Goal: Information Seeking & Learning: Learn about a topic

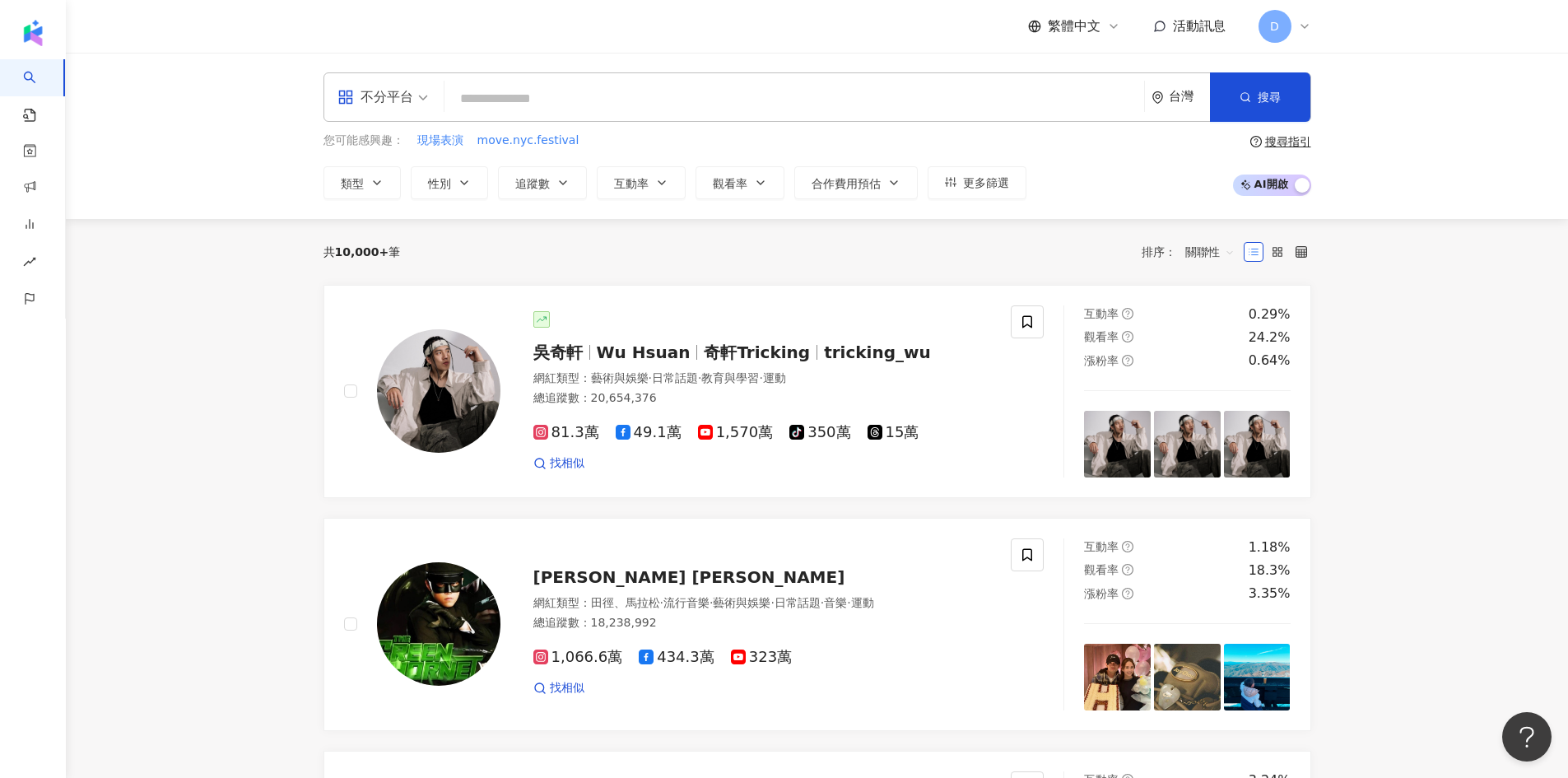
click at [686, 104] on input "search" at bounding box center [794, 99] width 686 height 32
paste input "**********"
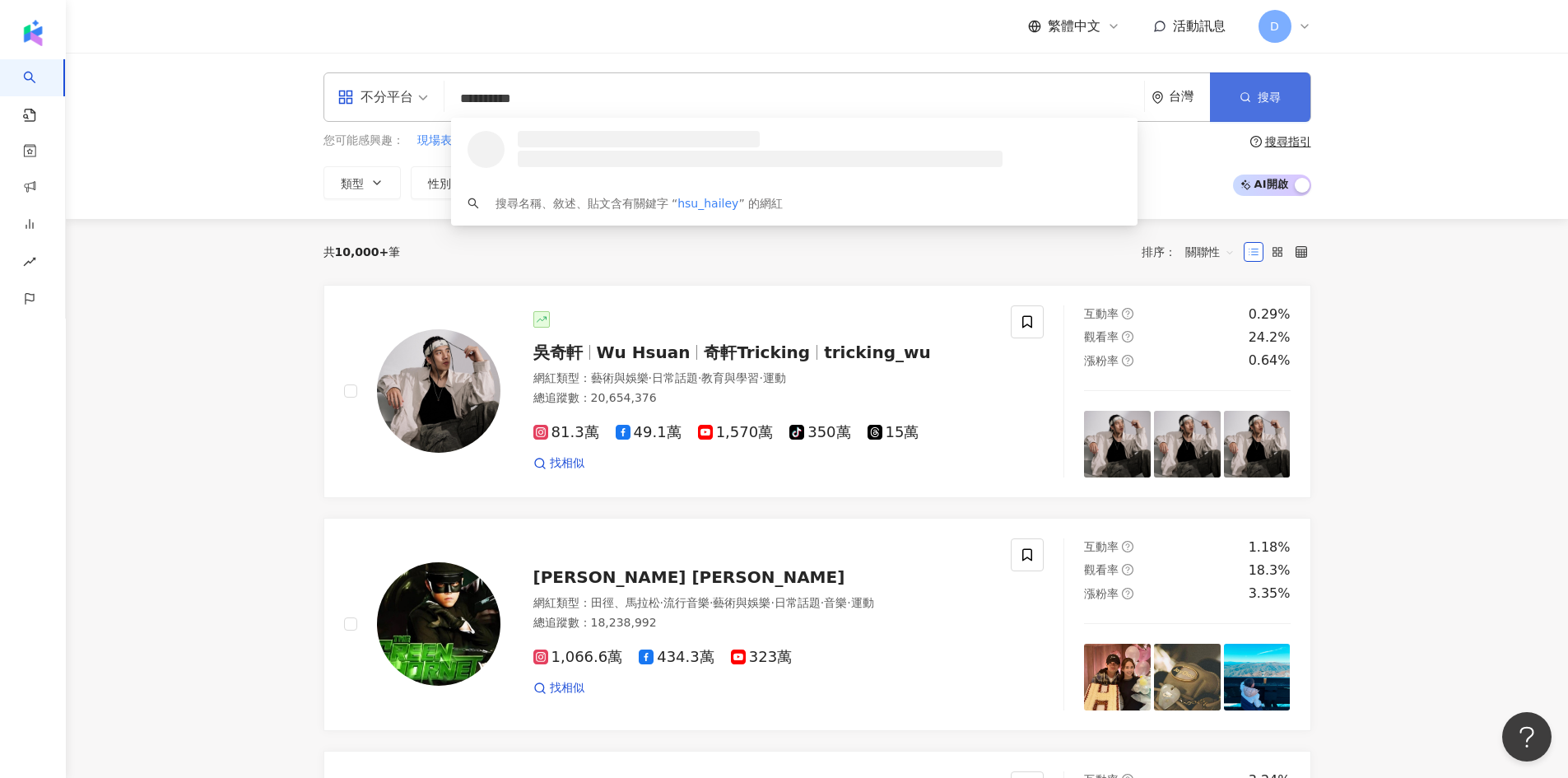
click at [1246, 93] on circle "button" at bounding box center [1244, 97] width 8 height 8
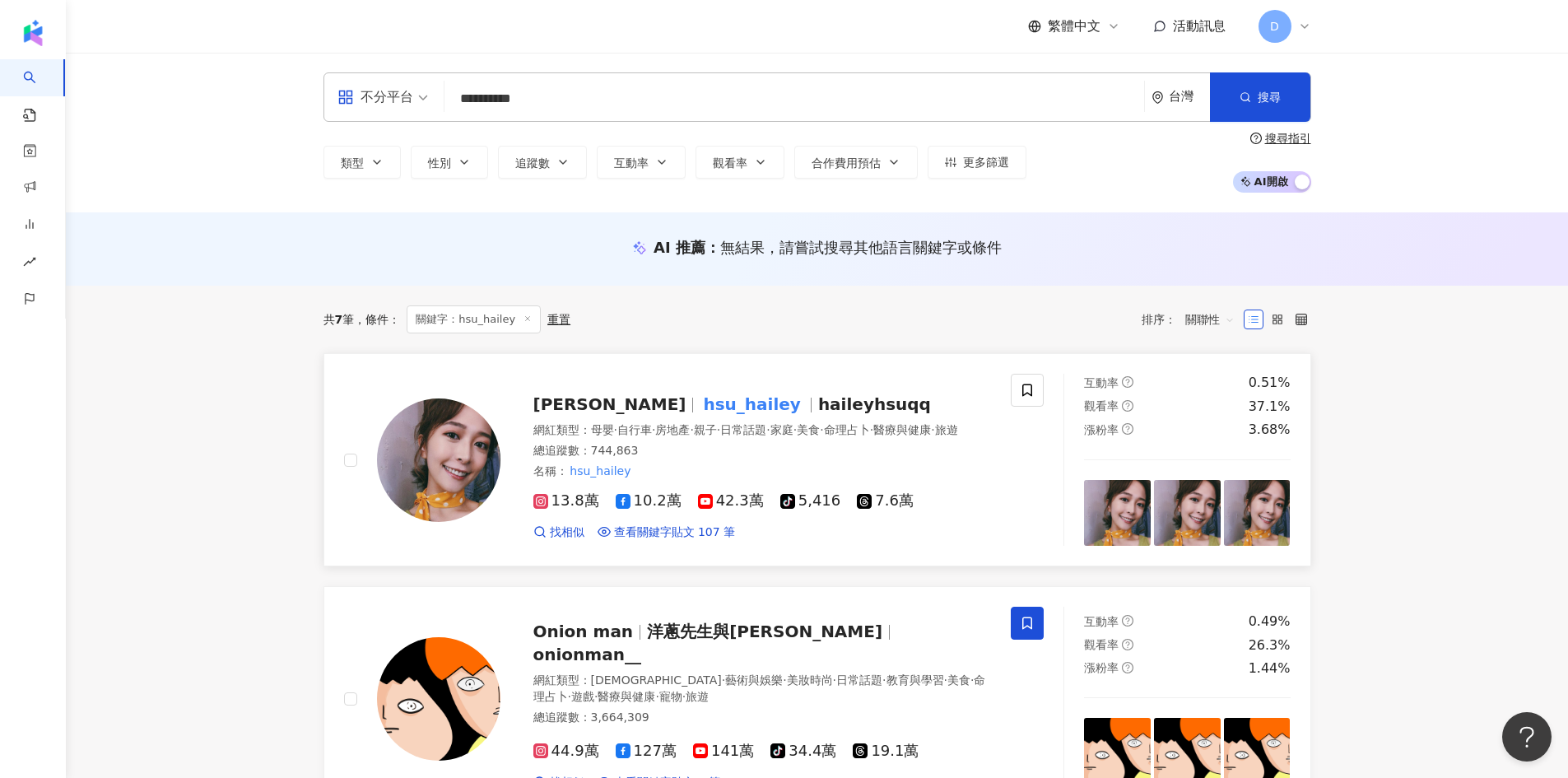
click at [716, 429] on span "親子" at bounding box center [705, 429] width 23 height 13
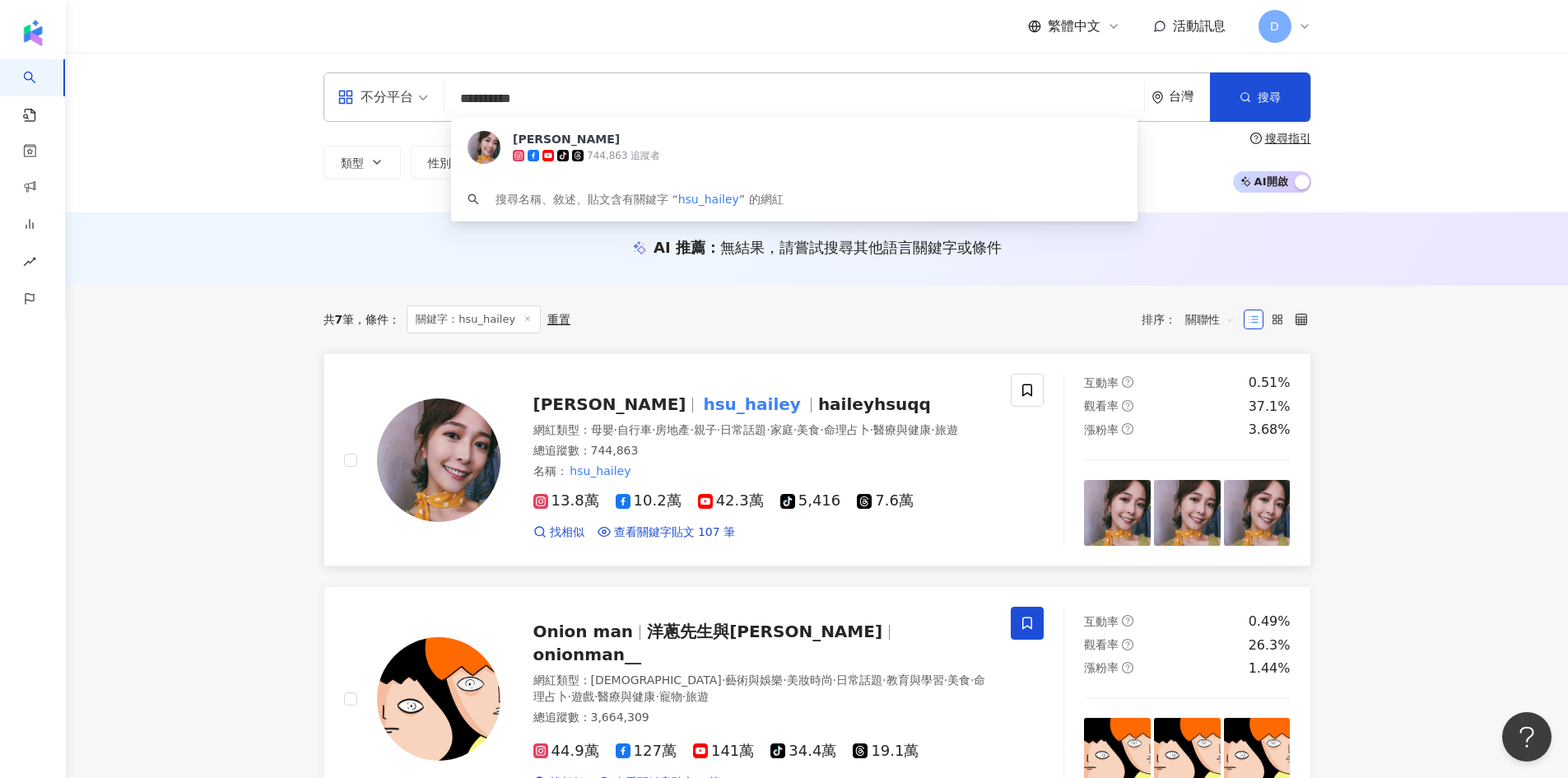
click at [575, 98] on input "**********" at bounding box center [794, 99] width 686 height 32
paste input "search"
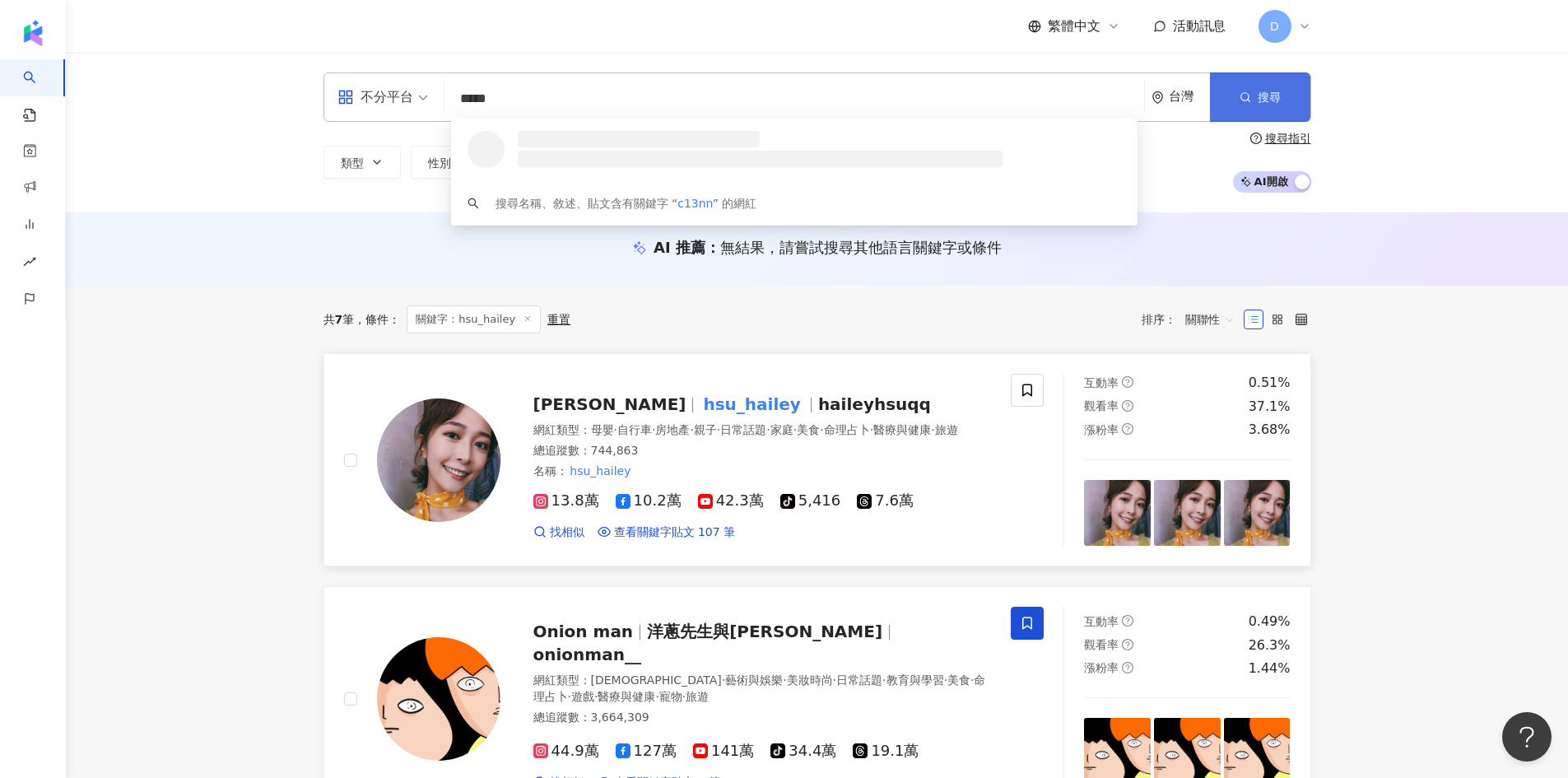
type input "*****"
click at [1276, 96] on span "搜尋" at bounding box center [1268, 97] width 23 height 13
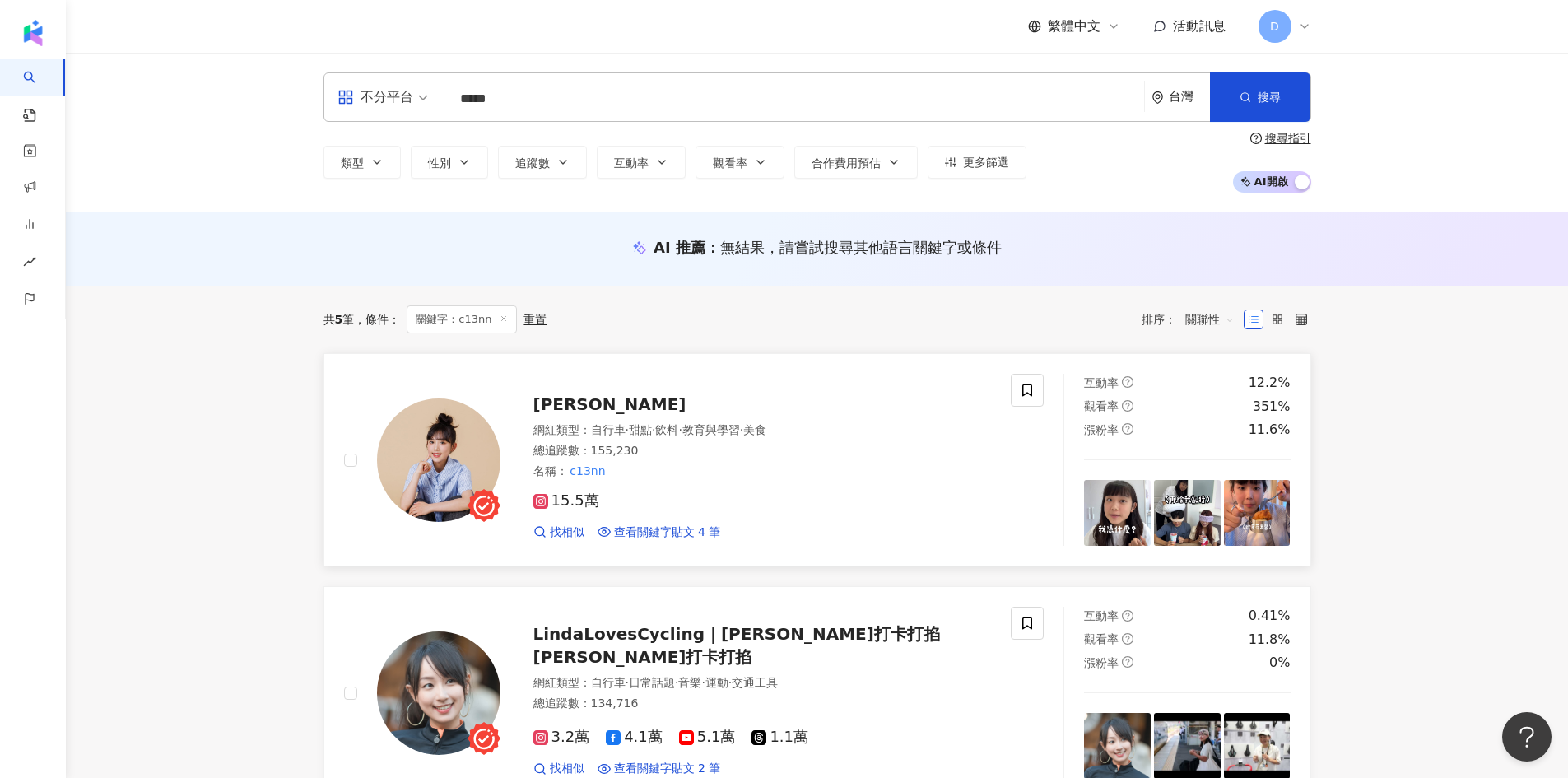
click at [567, 403] on span "[PERSON_NAME]" at bounding box center [609, 404] width 153 height 20
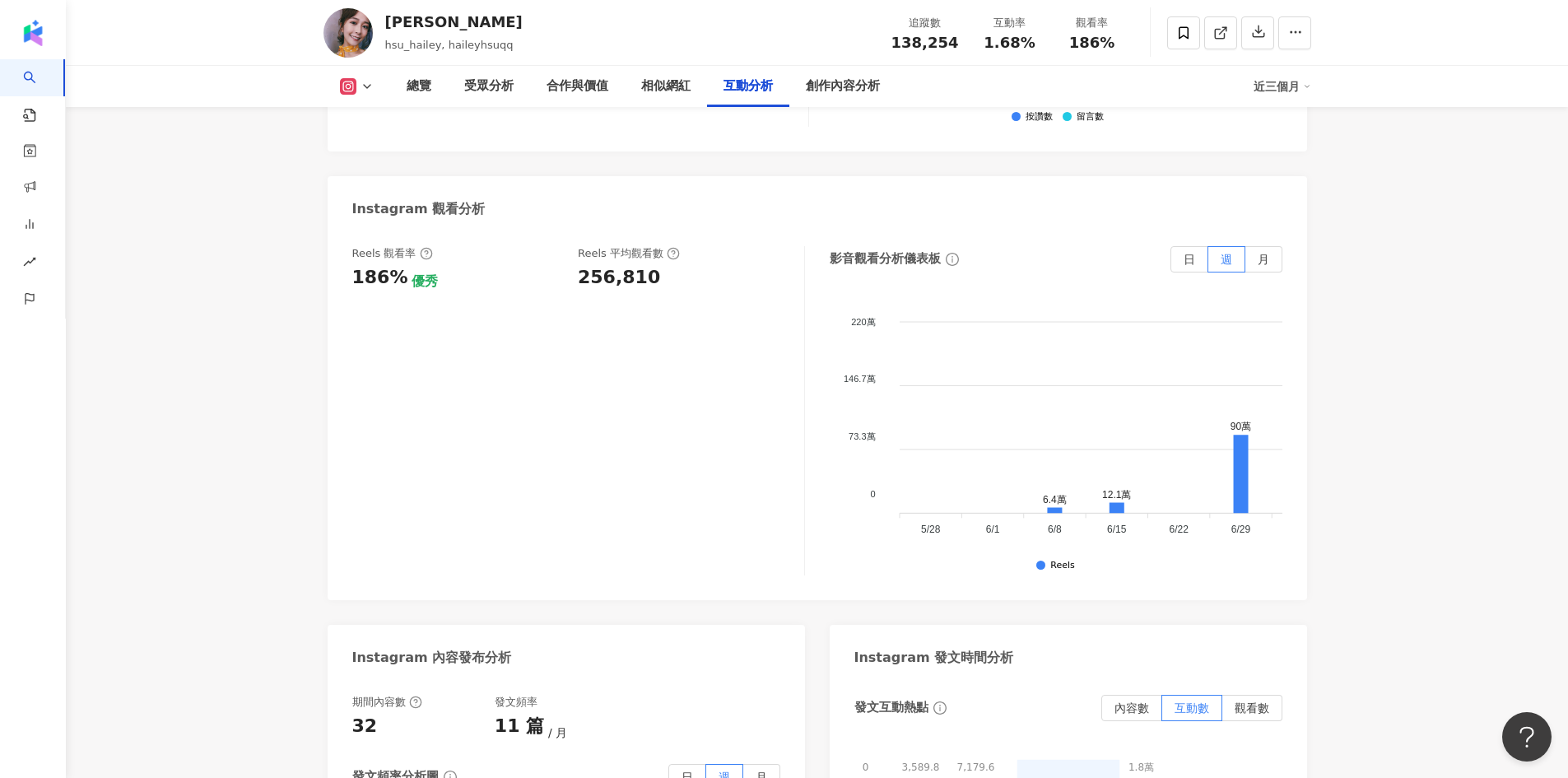
scroll to position [3787, 0]
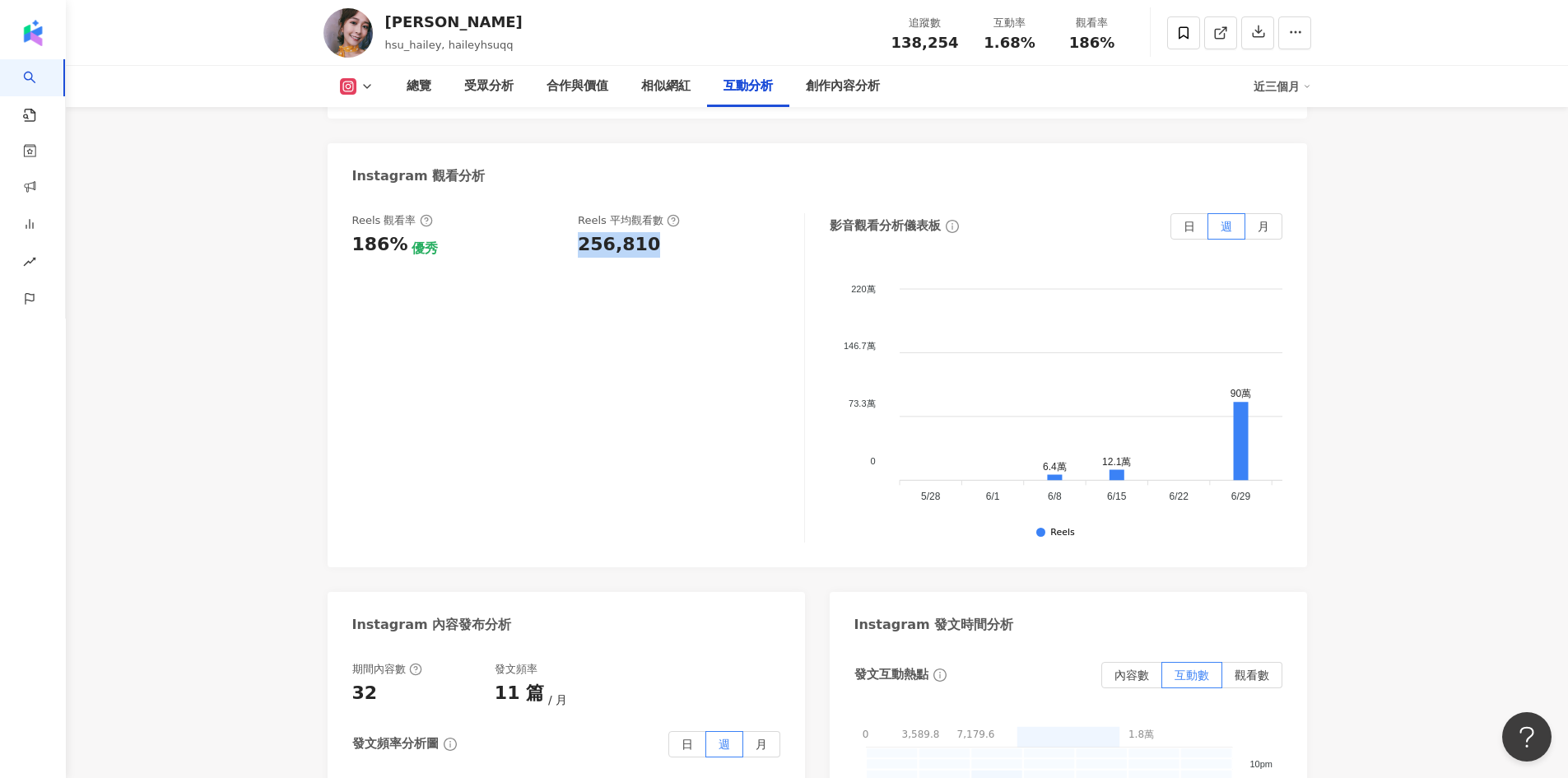
drag, startPoint x: 574, startPoint y: 178, endPoint x: 660, endPoint y: 177, distance: 86.0
click at [660, 213] on div "Reels 觀看率 186% 優秀 Reels 平均觀看數 256,810" at bounding box center [570, 235] width 436 height 44
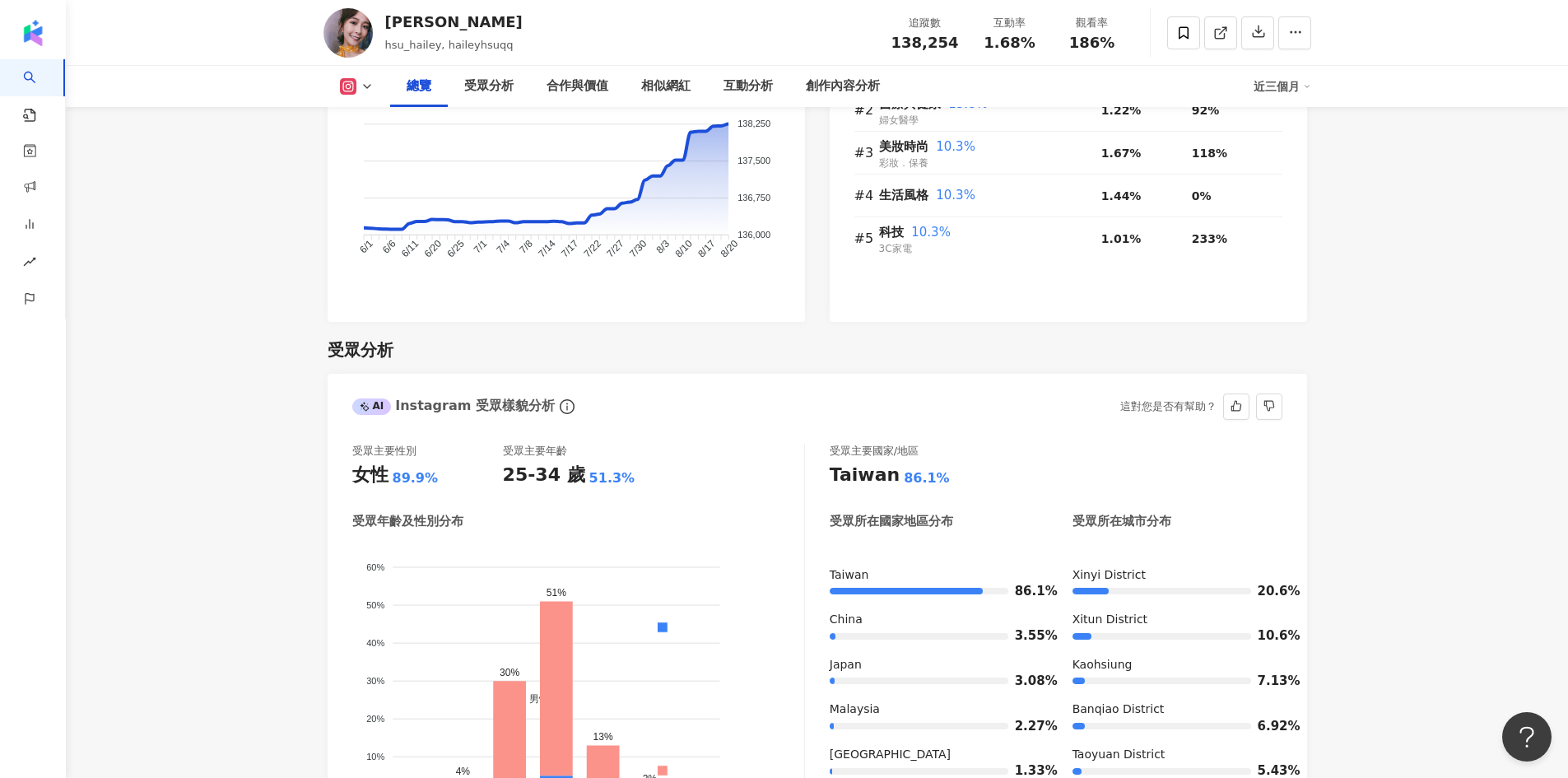
scroll to position [1317, 0]
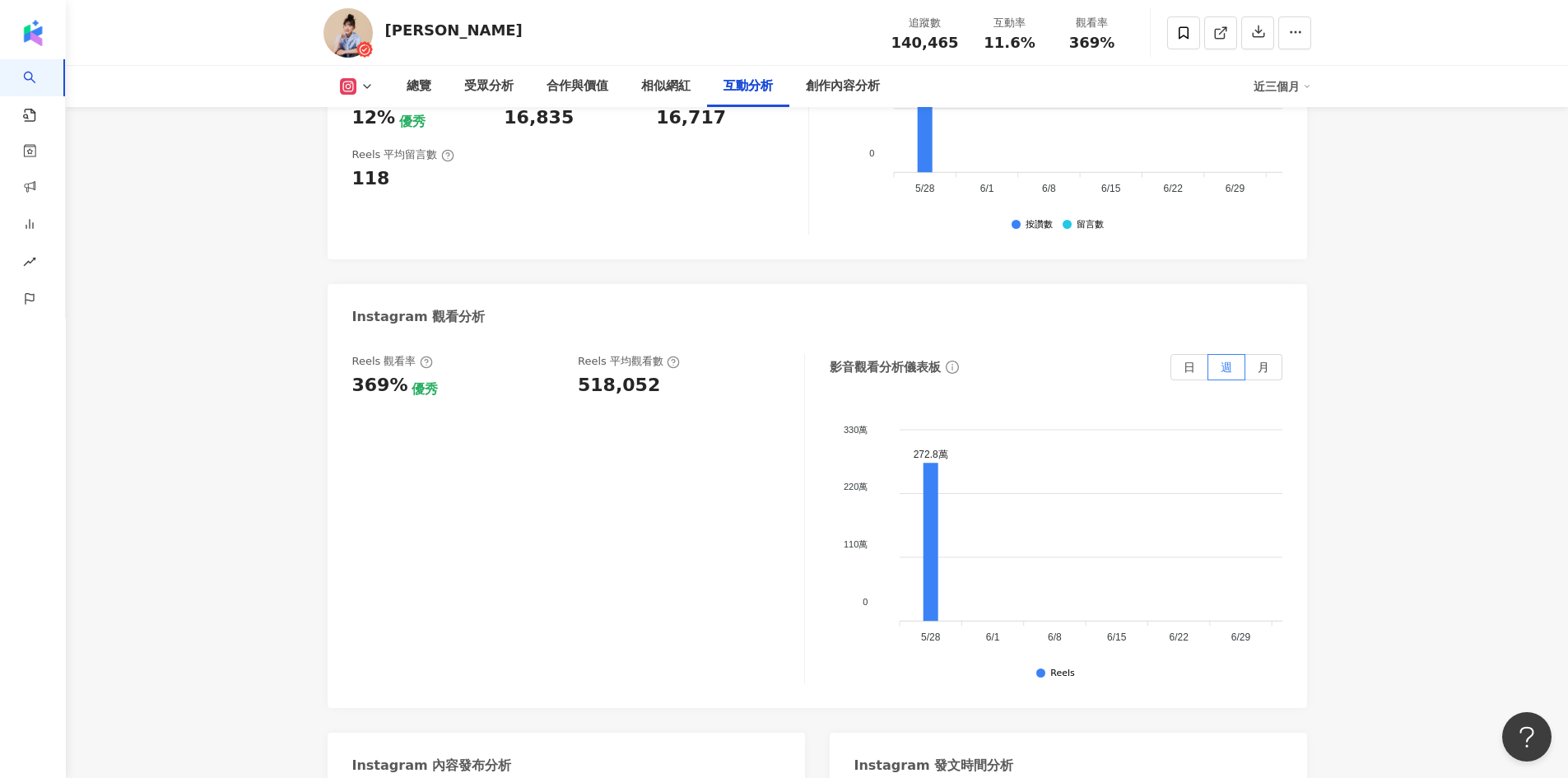
scroll to position [3465, 0]
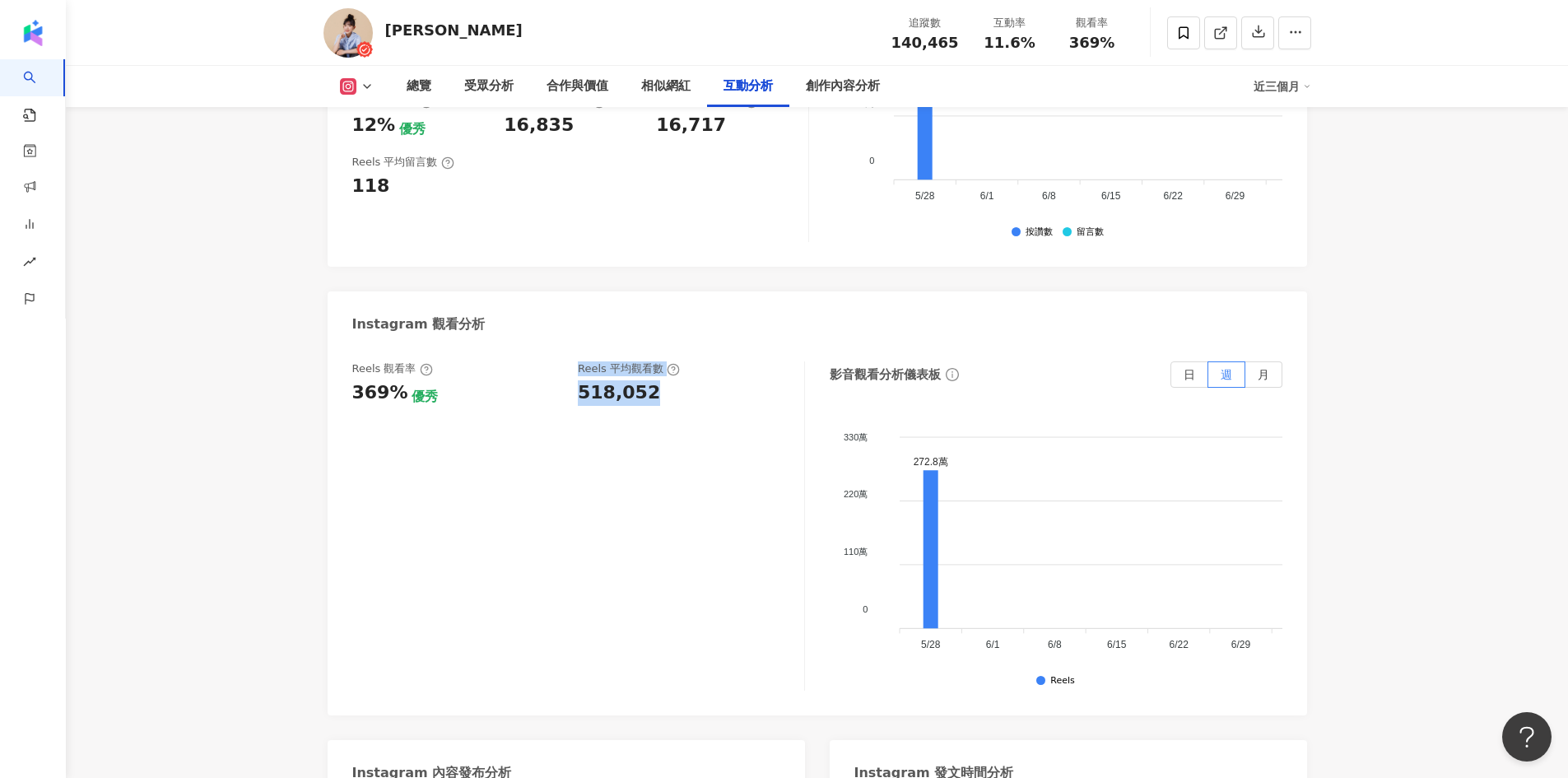
drag, startPoint x: 587, startPoint y: 373, endPoint x: 670, endPoint y: 370, distance: 83.1
click at [670, 370] on div "Reels 觀看率 369% 優秀 Reels 平均觀看數 518,052" at bounding box center [570, 384] width 436 height 44
click at [670, 381] on div "518,052" at bounding box center [682, 393] width 210 height 26
drag, startPoint x: 604, startPoint y: 372, endPoint x: 572, endPoint y: 373, distance: 32.0
click at [572, 373] on div "Reels 觀看率 369% 優秀 Reels 平均觀看數 518,052" at bounding box center [570, 384] width 436 height 44
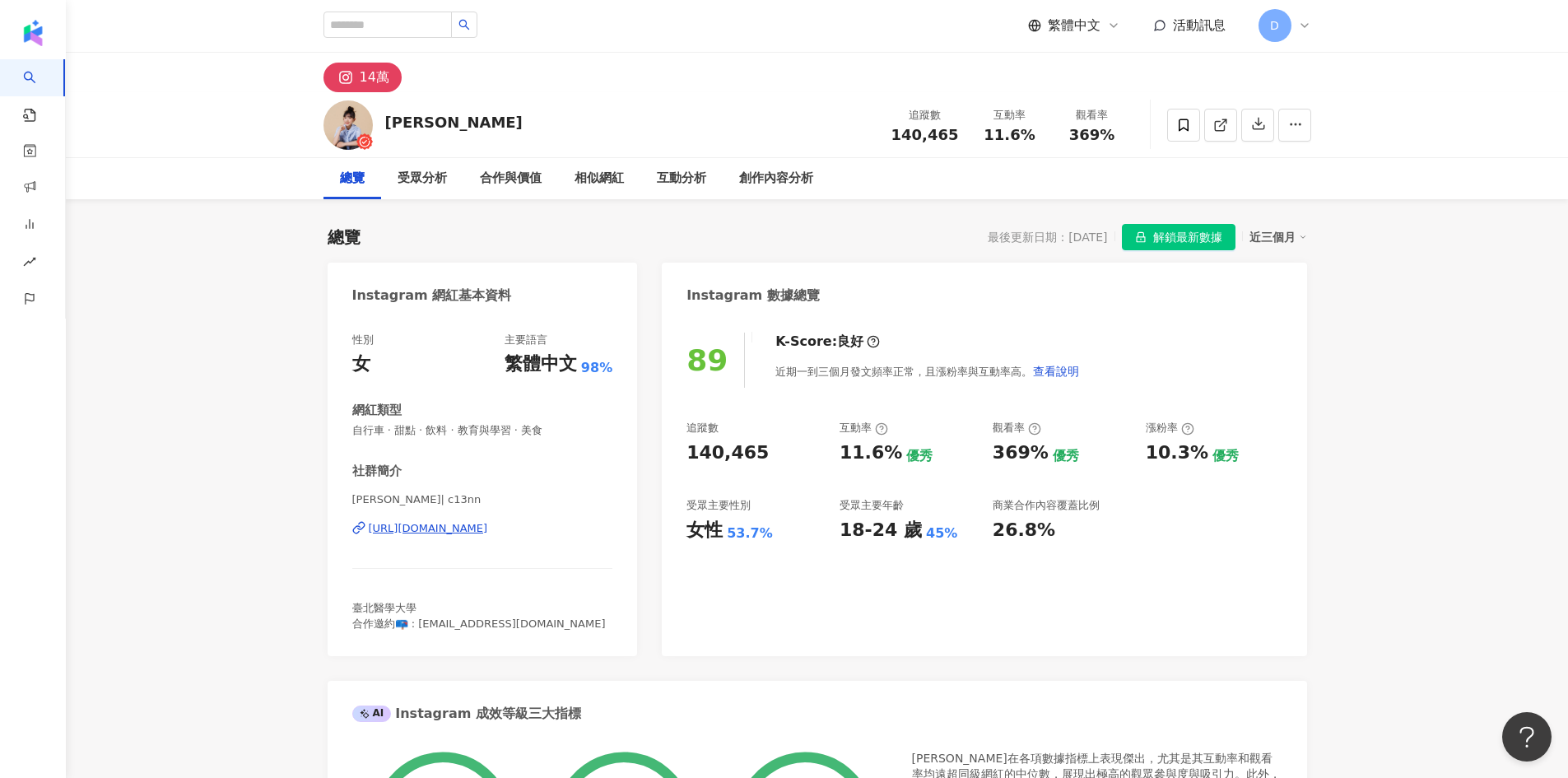
scroll to position [0, 0]
